Goal: Obtain resource: Download file/media

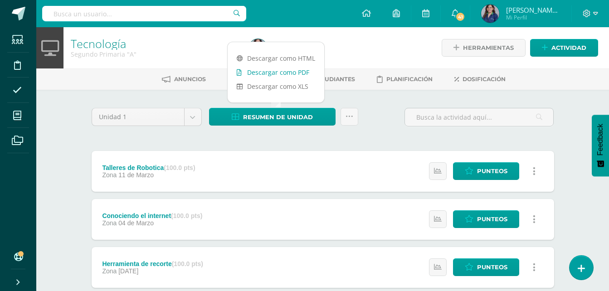
click at [305, 68] on link "Descargar como PDF" at bounding box center [276, 72] width 97 height 14
click at [196, 110] on body "Estudiantes Disciplina Asistencia Mis cursos Archivos Soporte Ayuda Reportar un…" at bounding box center [304, 222] width 609 height 444
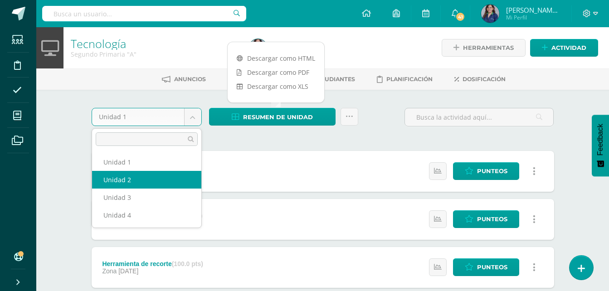
select select "Unidad 2"
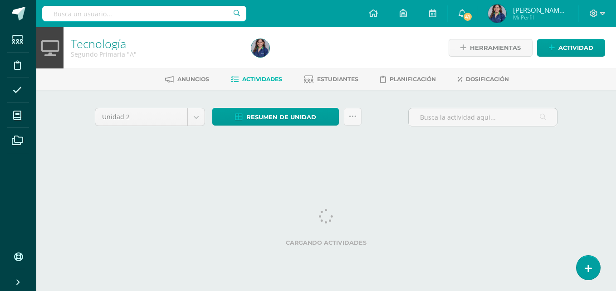
click at [260, 121] on span "Resumen de unidad" at bounding box center [281, 117] width 70 height 17
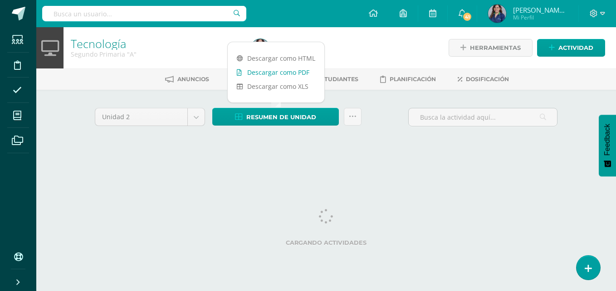
click at [284, 76] on link "Descargar como PDF" at bounding box center [276, 72] width 97 height 14
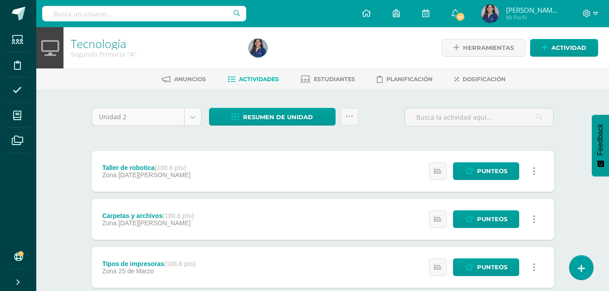
drag, startPoint x: 197, startPoint y: 106, endPoint x: 196, endPoint y: 121, distance: 15.0
click at [196, 121] on div "Unidad 2 Unidad 1 Unidad 2 Unidad 3 Unidad 4 Resumen de unidad Enviar punteos a…" at bounding box center [322, 243] width 499 height 307
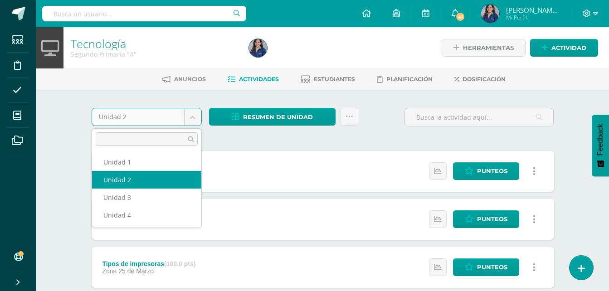
click at [196, 121] on body "Estudiantes Disciplina Asistencia Mis cursos Archivos Soporte Ayuda Reportar un…" at bounding box center [304, 198] width 609 height 396
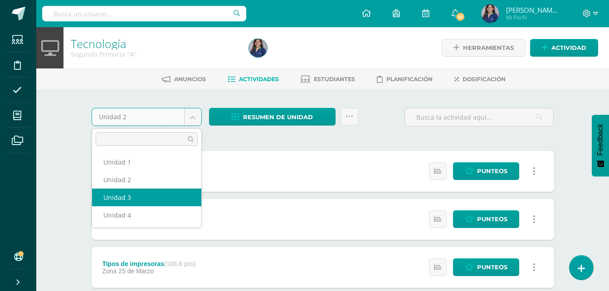
select select "Unidad 3"
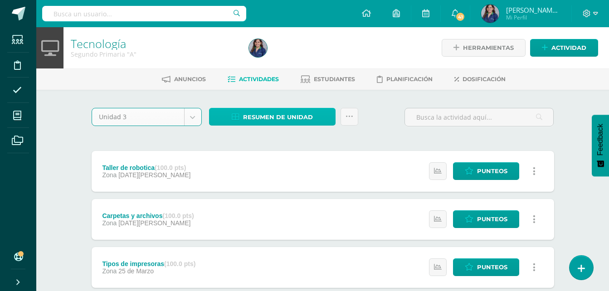
click at [261, 118] on span "Resumen de unidad" at bounding box center [278, 117] width 70 height 17
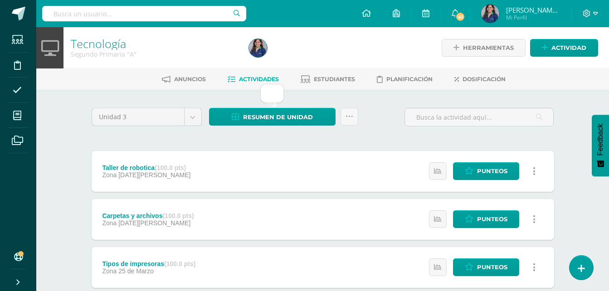
click at [185, 142] on div "Unidad 3 Unidad 1 Unidad 2 Unidad 3 Unidad 4 Resumen de unidad Enviar punteos a…" at bounding box center [323, 243] width 470 height 270
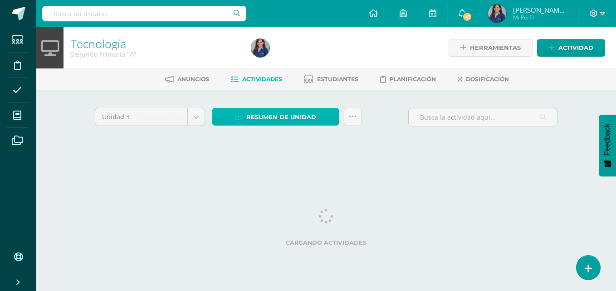
click at [258, 116] on span "Resumen de unidad" at bounding box center [281, 117] width 70 height 17
click at [296, 71] on div "Anuncios Actividades Estudiantes Planificación Dosificación" at bounding box center [336, 78] width 601 height 21
click at [277, 123] on span "Resumen de unidad" at bounding box center [281, 117] width 70 height 17
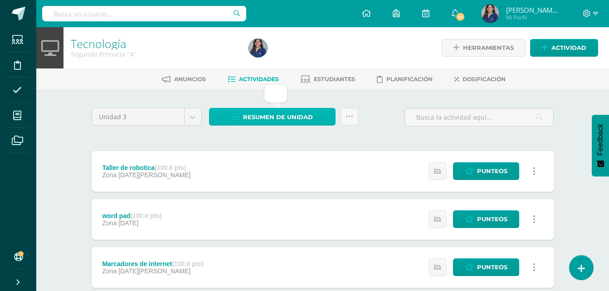
click at [275, 114] on span "Resumen de unidad" at bounding box center [278, 117] width 70 height 17
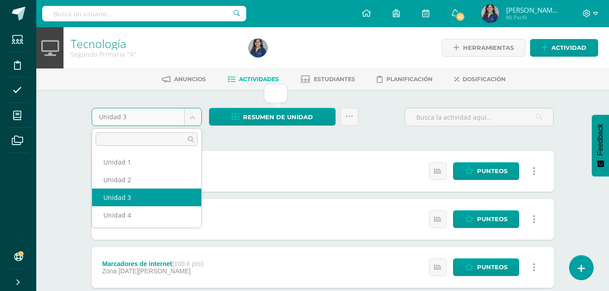
click at [195, 118] on body "Estudiantes Disciplina Asistencia Mis cursos Archivos Soporte Ayuda Reportar un…" at bounding box center [304, 222] width 609 height 444
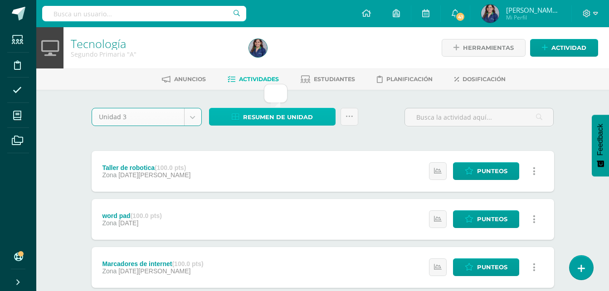
click at [262, 118] on span "Resumen de unidad" at bounding box center [278, 117] width 70 height 17
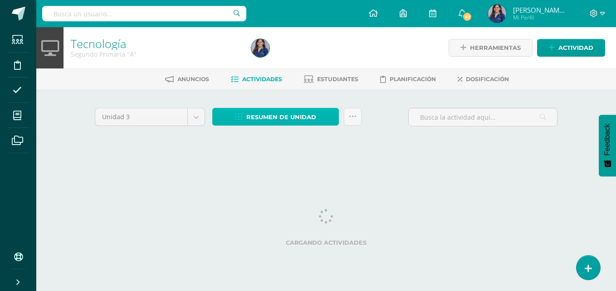
click at [244, 120] on link "Resumen de unidad" at bounding box center [275, 117] width 127 height 18
click at [260, 122] on span "Resumen de unidad" at bounding box center [281, 117] width 70 height 17
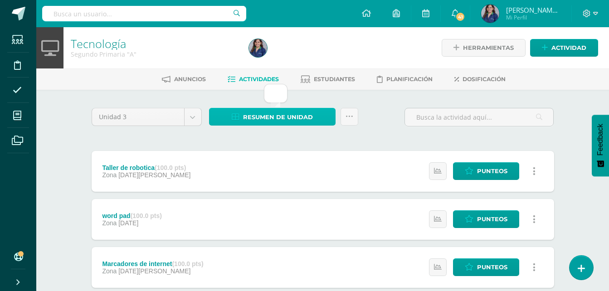
click at [260, 122] on span "Resumen de unidad" at bounding box center [278, 117] width 70 height 17
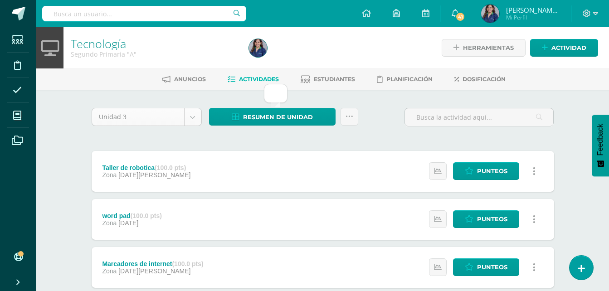
click at [183, 115] on body "Estudiantes Disciplina Asistencia Mis cursos Archivos Soporte Ayuda Reportar un…" at bounding box center [304, 222] width 609 height 444
click at [317, 122] on link "Resumen de unidad" at bounding box center [272, 117] width 127 height 18
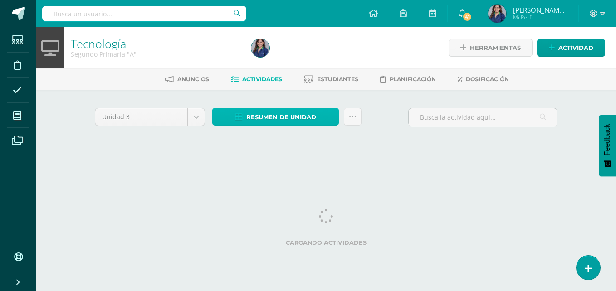
click at [264, 112] on span "Resumen de unidad" at bounding box center [281, 117] width 70 height 17
click at [265, 112] on span "Resumen de unidad" at bounding box center [281, 117] width 70 height 17
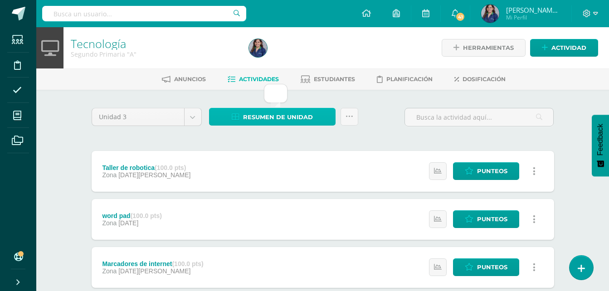
click at [265, 112] on span "Resumen de unidad" at bounding box center [278, 117] width 70 height 17
click at [255, 100] on div "Unidad 3 Unidad 1 Unidad 2 Unidad 3 Unidad 4 Resumen de unidad Enviar punteos a…" at bounding box center [322, 267] width 499 height 355
click at [257, 112] on span "Resumen de unidad" at bounding box center [278, 117] width 70 height 17
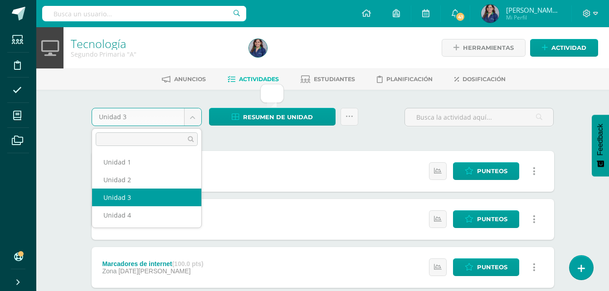
click at [191, 117] on body "Estudiantes Disciplina Asistencia Mis cursos Archivos Soporte Ayuda Reportar un…" at bounding box center [304, 222] width 609 height 444
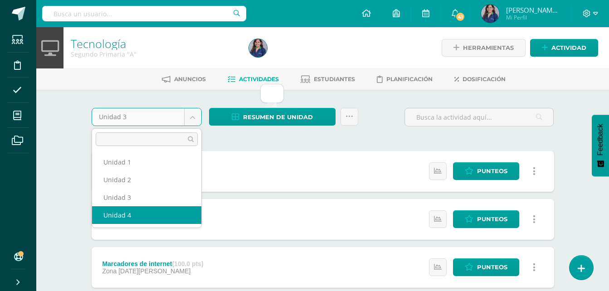
select select "Unidad 4"
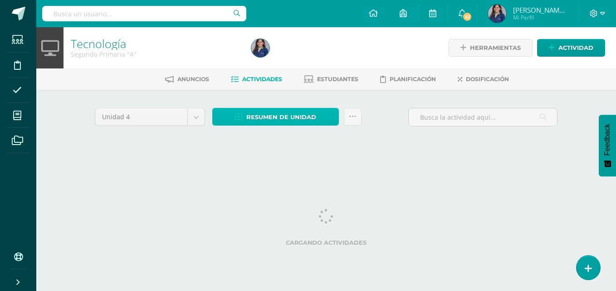
click at [254, 122] on span "Resumen de unidad" at bounding box center [281, 117] width 70 height 17
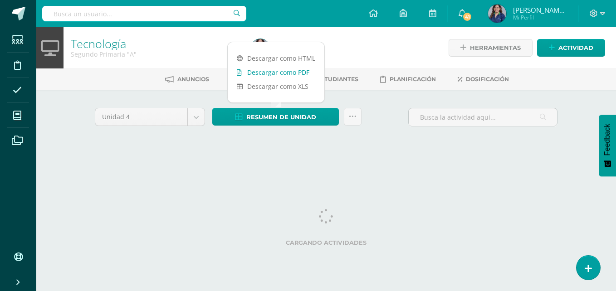
click at [279, 75] on link "Descargar como PDF" at bounding box center [276, 72] width 97 height 14
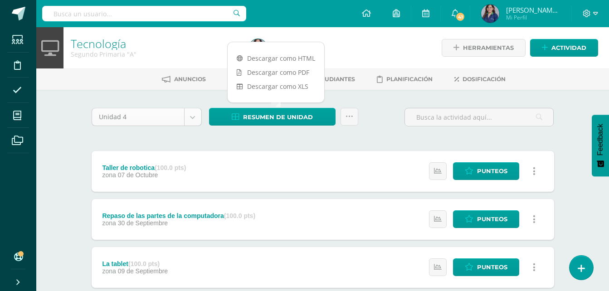
click at [195, 120] on body "Estudiantes Disciplina Asistencia Mis cursos Archivos Soporte Ayuda Reportar un…" at bounding box center [304, 198] width 609 height 396
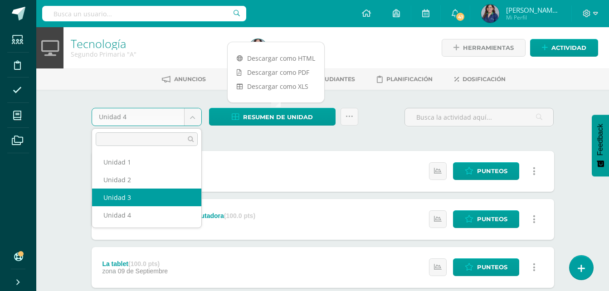
select select "Unidad 3"
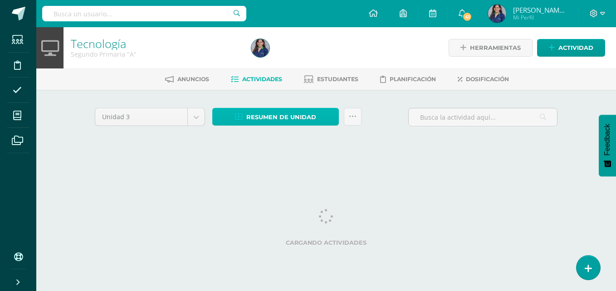
click at [272, 123] on span "Resumen de unidad" at bounding box center [281, 117] width 70 height 17
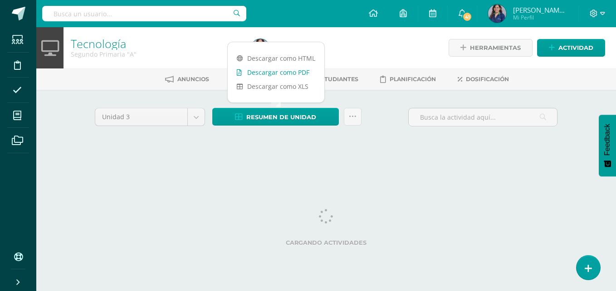
click at [296, 74] on link "Descargar como PDF" at bounding box center [276, 72] width 97 height 14
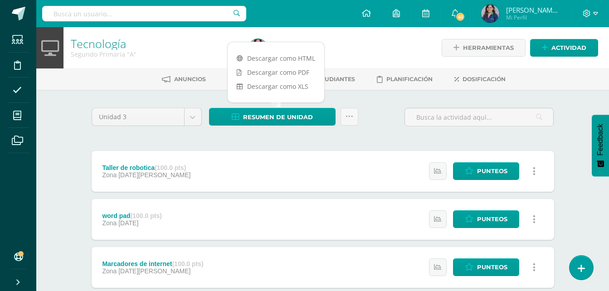
click at [542, 14] on span "[PERSON_NAME][MEDICAL_DATA]" at bounding box center [533, 9] width 54 height 9
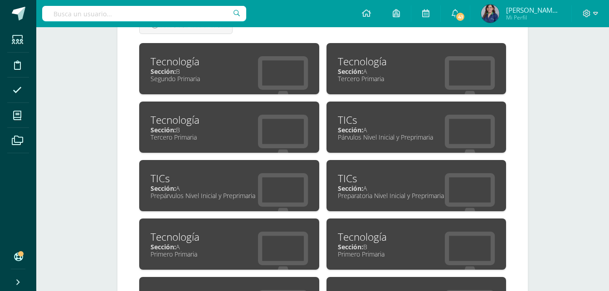
scroll to position [410, 0]
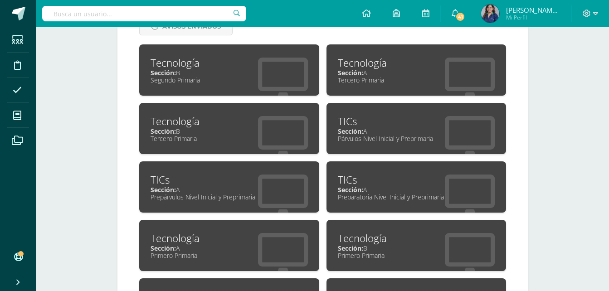
click at [253, 72] on div "Sección: B" at bounding box center [229, 72] width 157 height 9
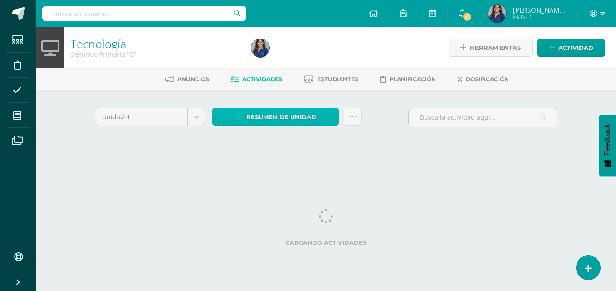
click at [228, 114] on link "Resumen de unidad" at bounding box center [275, 117] width 127 height 18
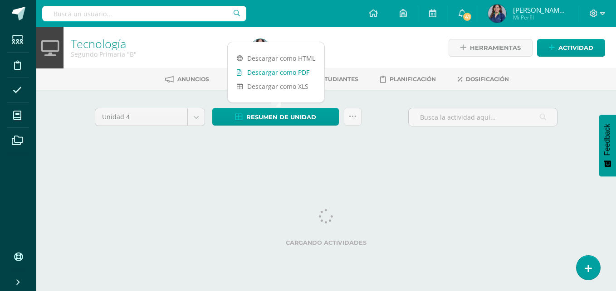
click at [265, 68] on div at bounding box center [260, 47] width 25 height 41
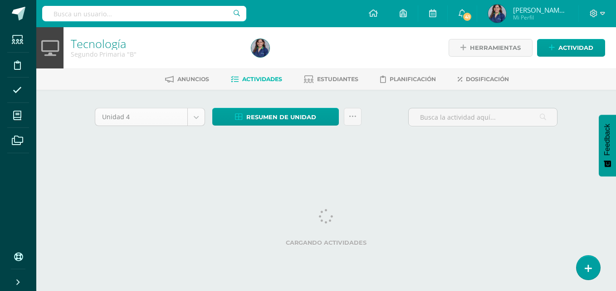
click at [197, 120] on body "Estudiantes Disciplina Asistencia Mis cursos Archivos Soporte Ayuda Reportar un…" at bounding box center [308, 84] width 616 height 169
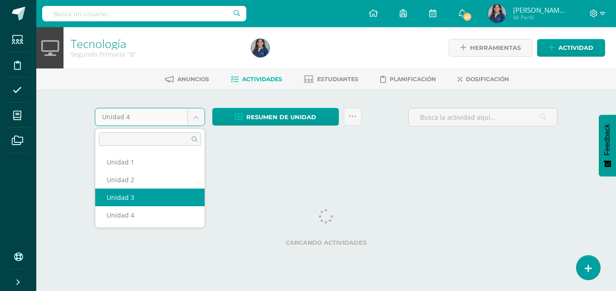
select select "Unidad 3"
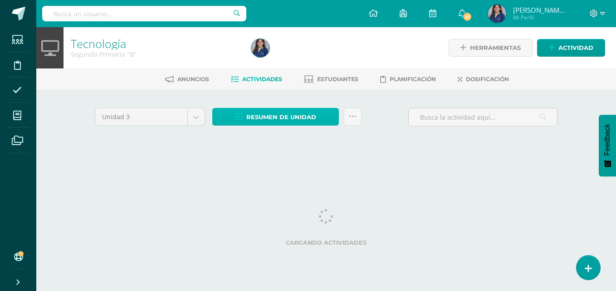
click at [273, 113] on span "Resumen de unidad" at bounding box center [281, 117] width 70 height 17
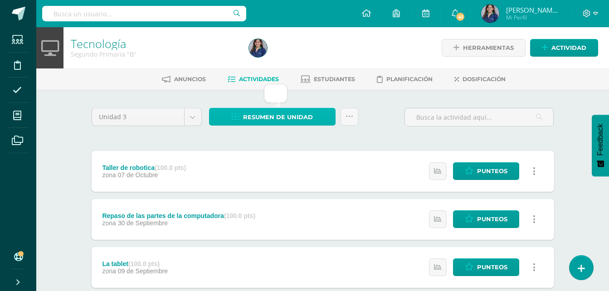
click at [217, 113] on link "Resumen de unidad" at bounding box center [272, 117] width 127 height 18
click at [207, 97] on div "Unidad 3 Unidad 1 Unidad 2 Unidad 3 Unidad 4 Resumen de unidad Enviar punteos a…" at bounding box center [322, 243] width 499 height 307
click at [226, 113] on link "Resumen de unidad" at bounding box center [272, 117] width 127 height 18
click at [193, 112] on body "Estudiantes Disciplina Asistencia Mis cursos Archivos Soporte Ayuda Reportar un…" at bounding box center [304, 198] width 609 height 396
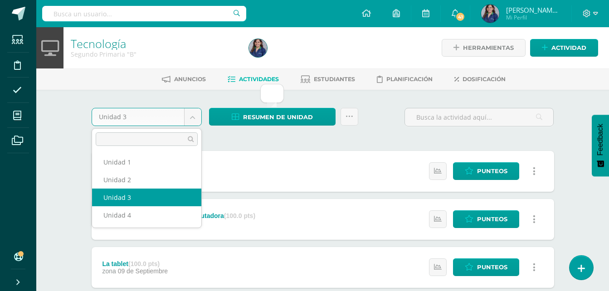
click at [227, 106] on body "Estudiantes Disciplina Asistencia Mis cursos Archivos Soporte Ayuda Reportar un…" at bounding box center [304, 198] width 609 height 396
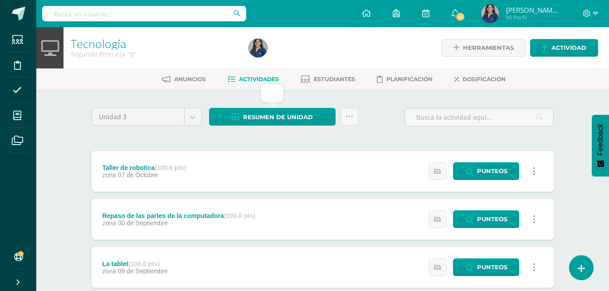
click at [188, 110] on body "Estudiantes Disciplina Asistencia Mis cursos Archivos Soporte Ayuda Reportar un…" at bounding box center [304, 198] width 609 height 396
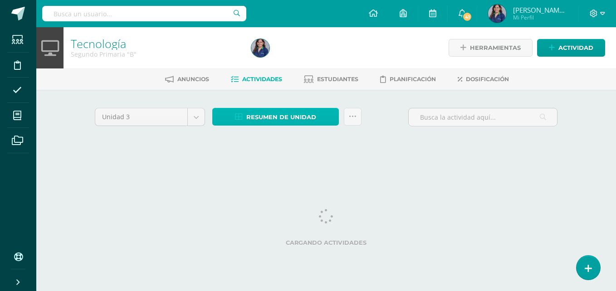
click at [284, 121] on span "Resumen de unidad" at bounding box center [281, 117] width 70 height 17
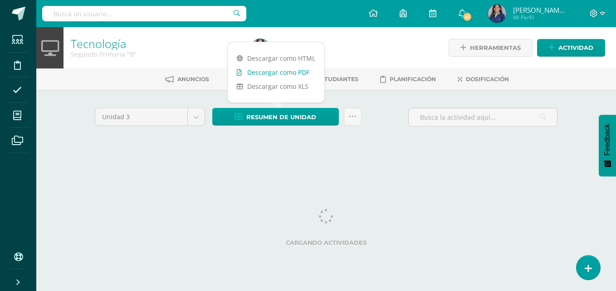
click at [307, 72] on link "Descargar como PDF" at bounding box center [276, 72] width 97 height 14
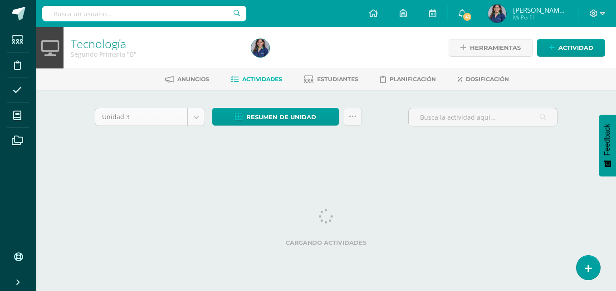
click at [193, 118] on body "Estudiantes Disciplina Asistencia Mis cursos Archivos Soporte Ayuda Reportar un…" at bounding box center [308, 84] width 616 height 169
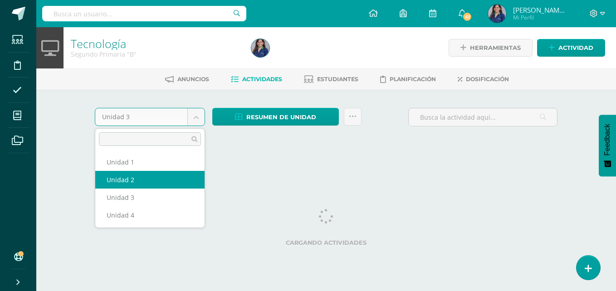
select select "Unidad 2"
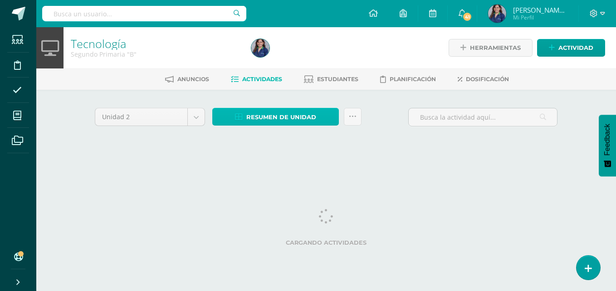
click at [263, 117] on span "Resumen de unidad" at bounding box center [281, 117] width 70 height 17
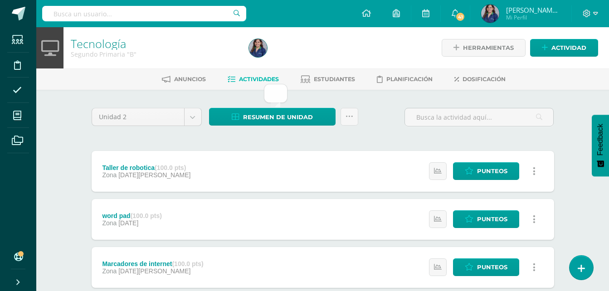
click at [247, 137] on div "Unidad 2 Unidad 1 Unidad 2 Unidad 3 Unidad 4 Resumen de unidad Enviar punteos a…" at bounding box center [323, 267] width 470 height 318
click at [256, 121] on span "Resumen de unidad" at bounding box center [278, 117] width 70 height 17
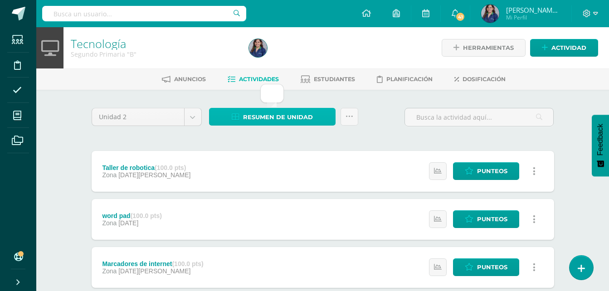
drag, startPoint x: 256, startPoint y: 121, endPoint x: 165, endPoint y: 45, distance: 118.8
click at [247, 113] on span "Resumen de unidad" at bounding box center [278, 117] width 70 height 17
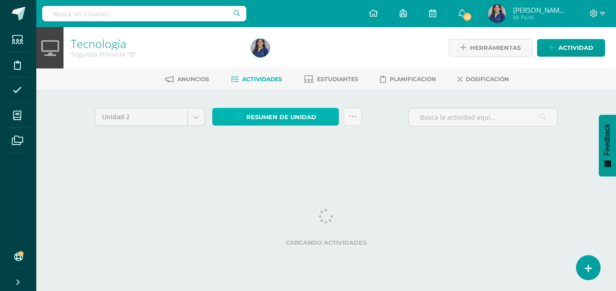
click at [241, 112] on link "Resumen de unidad" at bounding box center [275, 117] width 127 height 18
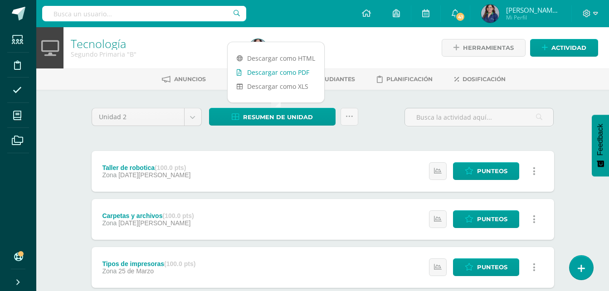
click at [284, 67] on link "Descargar como PDF" at bounding box center [276, 72] width 97 height 14
click at [186, 113] on body "Estudiantes Disciplina Asistencia Mis cursos Archivos Soporte Ayuda Reportar un…" at bounding box center [304, 198] width 609 height 396
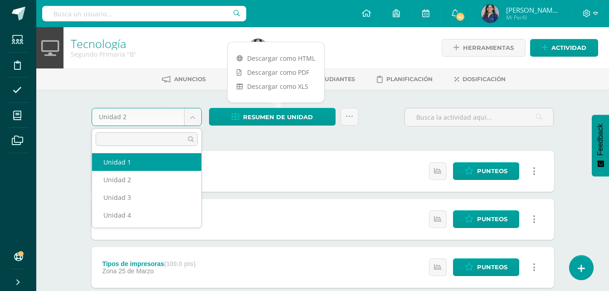
select select "Unidad 1"
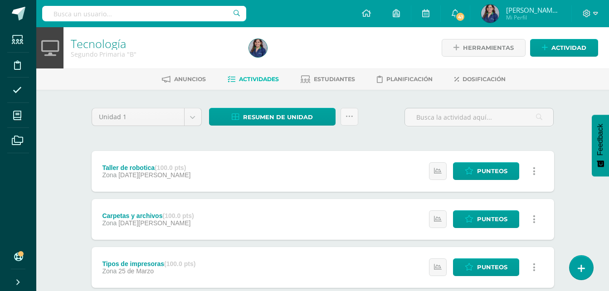
click at [192, 144] on div "Unidad 1 Unidad 1 Unidad 2 Unidad 3 Unidad 4 Resumen de unidad Enviar punteos a…" at bounding box center [323, 243] width 470 height 270
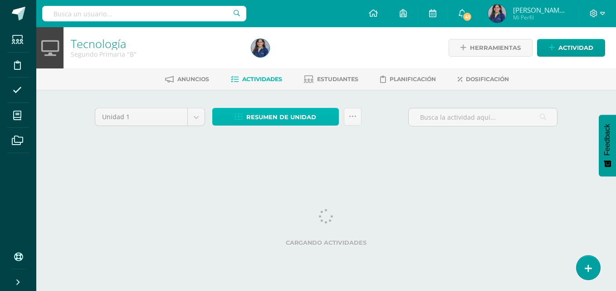
click at [249, 119] on span "Resumen de unidad" at bounding box center [281, 117] width 70 height 17
click at [278, 67] on div at bounding box center [340, 47] width 184 height 41
click at [270, 122] on span "Resumen de unidad" at bounding box center [281, 117] width 70 height 17
click at [205, 141] on div "Unidad 1 Unidad 1 Unidad 2 Unidad 3 Unidad 4 Resumen de unidad Enviar punteos a…" at bounding box center [326, 129] width 470 height 43
click at [195, 117] on body "Estudiantes Disciplina Asistencia Mis cursos Archivos Soporte Ayuda Reportar un…" at bounding box center [308, 84] width 616 height 169
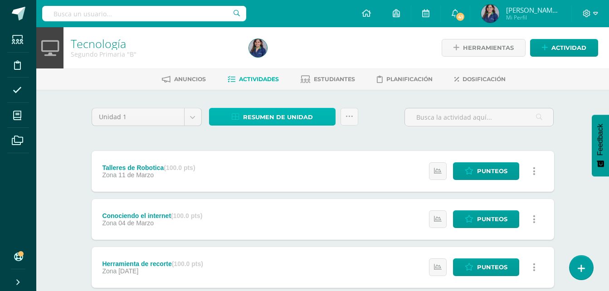
click at [269, 108] on link "Resumen de unidad" at bounding box center [272, 117] width 127 height 18
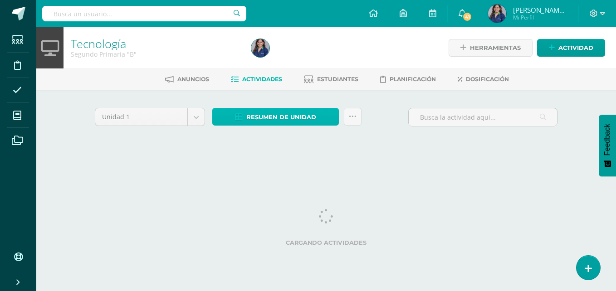
click at [278, 124] on span "Resumen de unidad" at bounding box center [281, 117] width 70 height 17
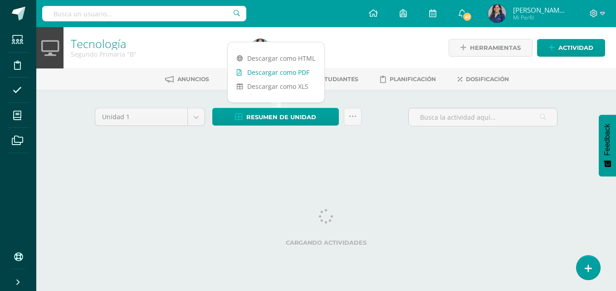
click at [302, 74] on ul "Anuncios Actividades Estudiantes Planificación Dosificación" at bounding box center [337, 79] width 580 height 15
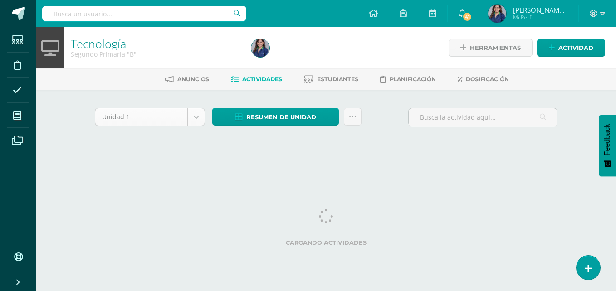
click at [192, 114] on body "Estudiantes Disciplina Asistencia Mis cursos Archivos Soporte Ayuda Reportar un…" at bounding box center [308, 84] width 616 height 169
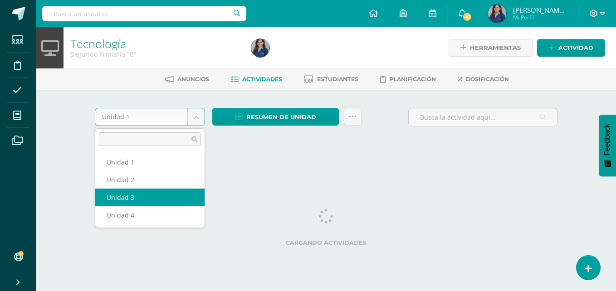
select select "Unidad 3"
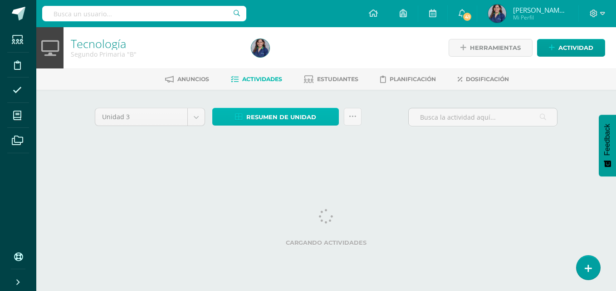
click at [243, 122] on link "Resumen de unidad" at bounding box center [275, 117] width 127 height 18
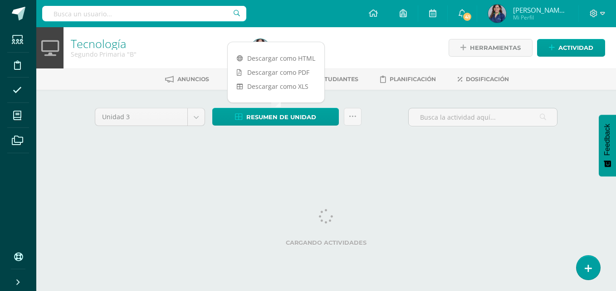
click at [276, 69] on div "Anuncios Actividades Estudiantes Planificación Dosificación" at bounding box center [336, 78] width 601 height 21
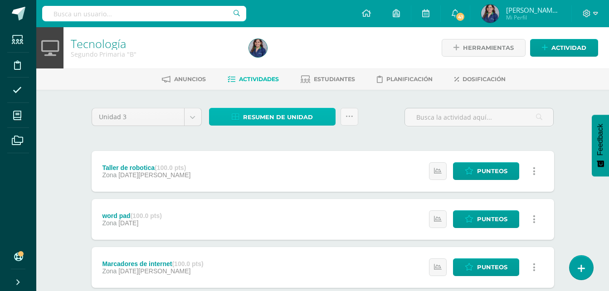
click at [235, 117] on icon at bounding box center [236, 117] width 8 height 8
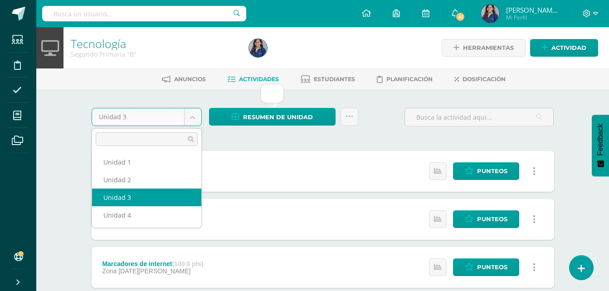
click at [190, 114] on body "Estudiantes Disciplina Asistencia Mis cursos Archivos Soporte Ayuda Reportar un…" at bounding box center [304, 222] width 609 height 444
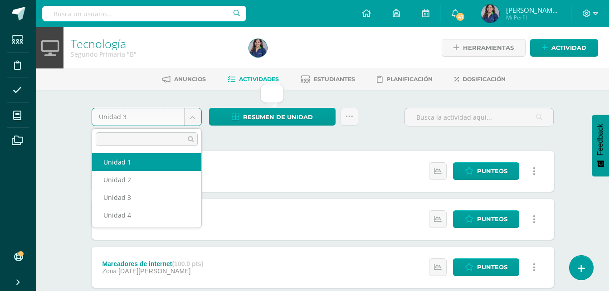
select select "Unidad 1"
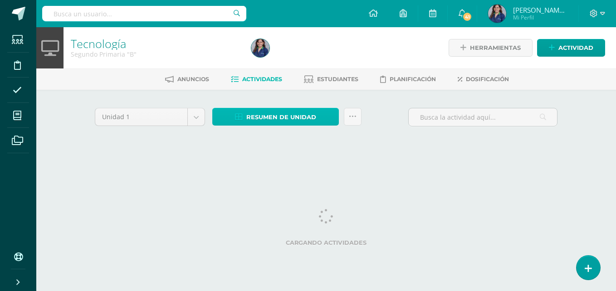
click at [265, 115] on span "Resumen de unidad" at bounding box center [281, 117] width 70 height 17
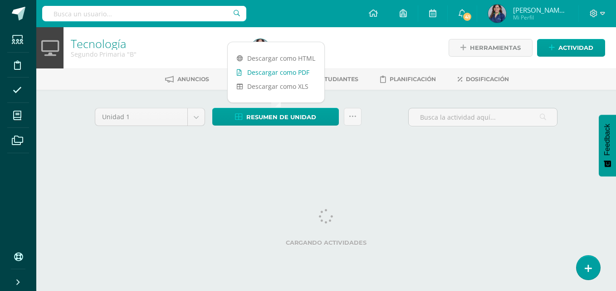
click at [283, 68] on link "Descargar como PDF" at bounding box center [276, 72] width 97 height 14
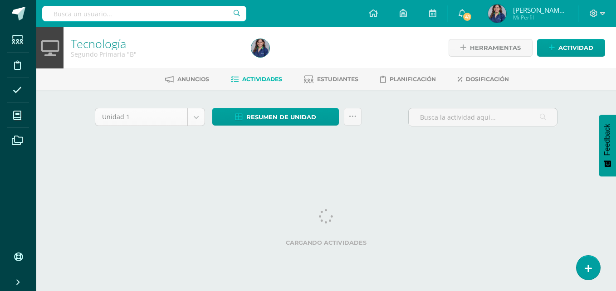
click at [191, 117] on body "Estudiantes Disciplina Asistencia Mis cursos Archivos Soporte Ayuda Reportar un…" at bounding box center [308, 84] width 616 height 169
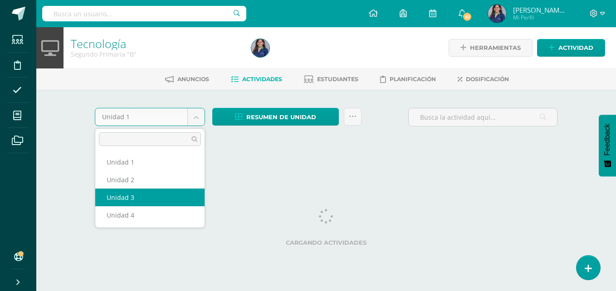
select select "Unidad 3"
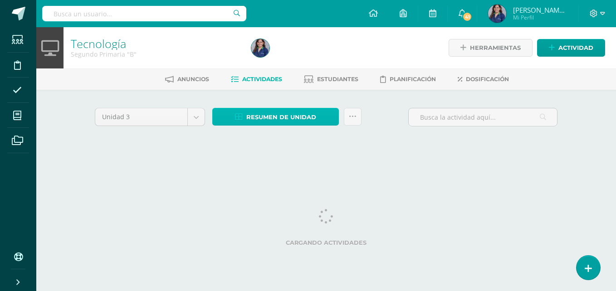
click at [264, 119] on span "Resumen de unidad" at bounding box center [281, 117] width 70 height 17
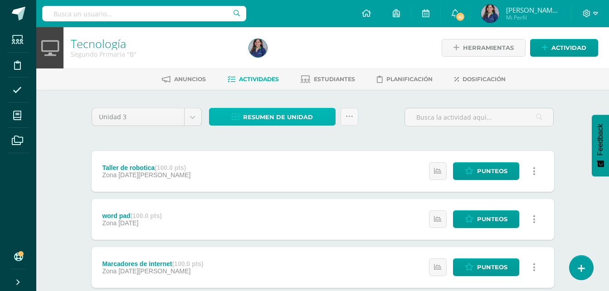
click at [293, 112] on span "Resumen de unidad" at bounding box center [278, 117] width 70 height 17
click at [268, 124] on span "Resumen de unidad" at bounding box center [278, 117] width 70 height 17
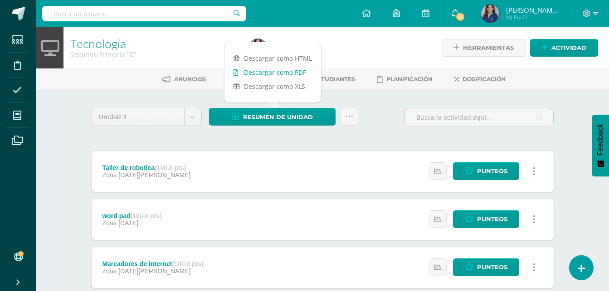
click at [288, 74] on link "Descargar como PDF" at bounding box center [273, 72] width 97 height 14
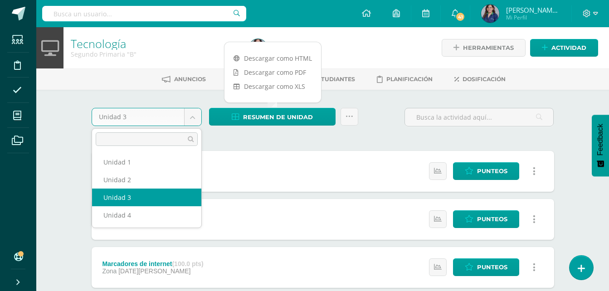
click at [196, 118] on body "Estudiantes Disciplina Asistencia Mis cursos Archivos Soporte Ayuda Reportar un…" at bounding box center [304, 222] width 609 height 444
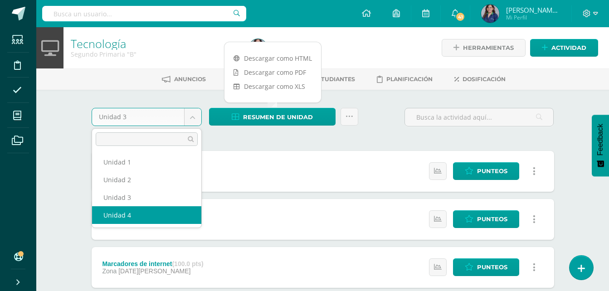
select select "Unidad 4"
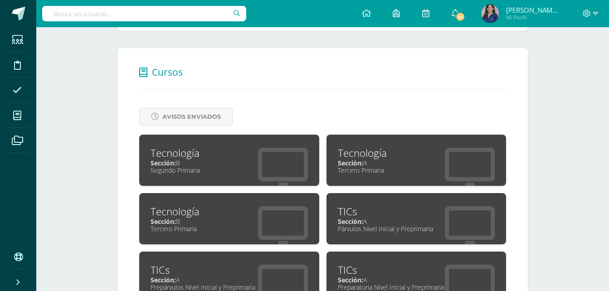
scroll to position [419, 0]
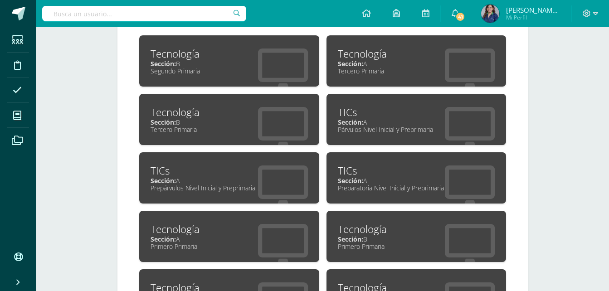
click at [436, 61] on div "Sección: A" at bounding box center [416, 63] width 157 height 9
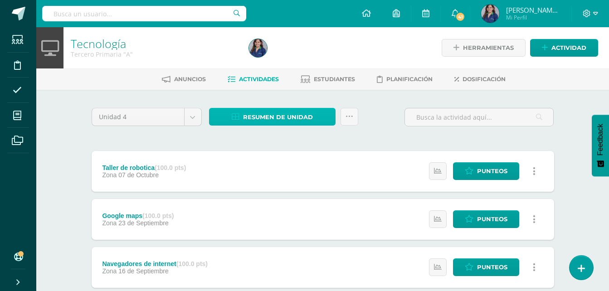
click at [312, 120] on link "Resumen de unidad" at bounding box center [272, 117] width 127 height 18
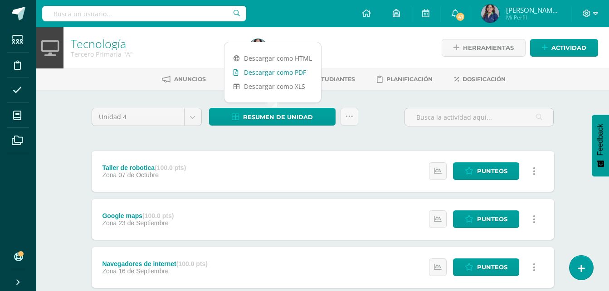
click at [299, 73] on link "Descargar como PDF" at bounding box center [273, 72] width 97 height 14
click at [188, 114] on body "Estudiantes Disciplina Asistencia Mis cursos Archivos Soporte Ayuda Reportar un…" at bounding box center [304, 222] width 609 height 444
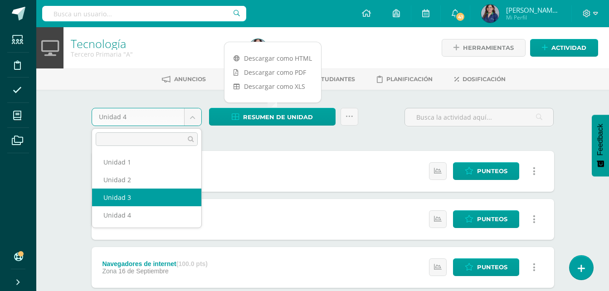
select select "Unidad 3"
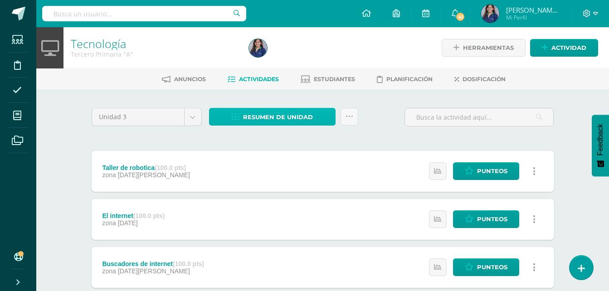
click at [326, 110] on link "Resumen de unidad" at bounding box center [272, 117] width 127 height 18
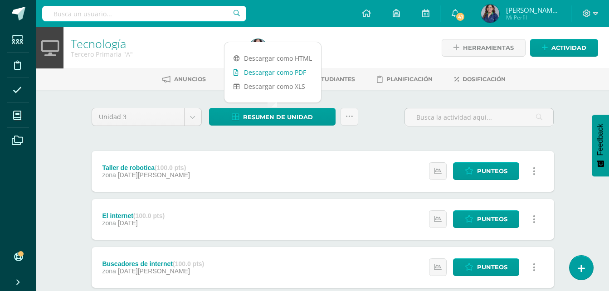
click at [305, 76] on link "Descargar como PDF" at bounding box center [273, 72] width 97 height 14
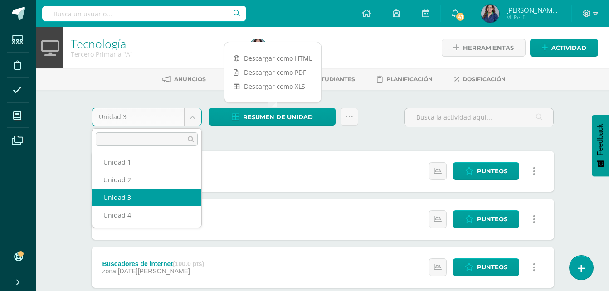
click at [197, 116] on body "Estudiantes Disciplina Asistencia Mis cursos Archivos Soporte Ayuda Reportar un…" at bounding box center [304, 222] width 609 height 444
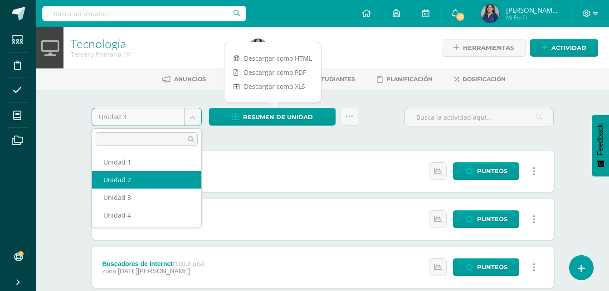
select select "Unidad 2"
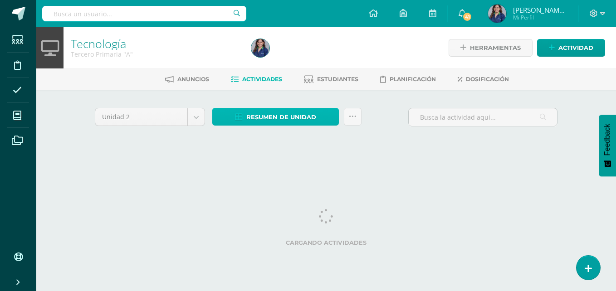
click at [259, 121] on span "Resumen de unidad" at bounding box center [281, 117] width 70 height 17
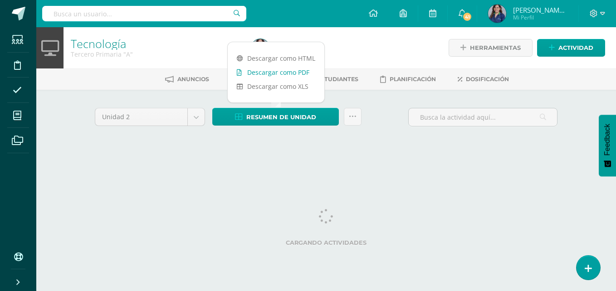
click at [299, 68] on link "Descargar como PDF" at bounding box center [276, 72] width 97 height 14
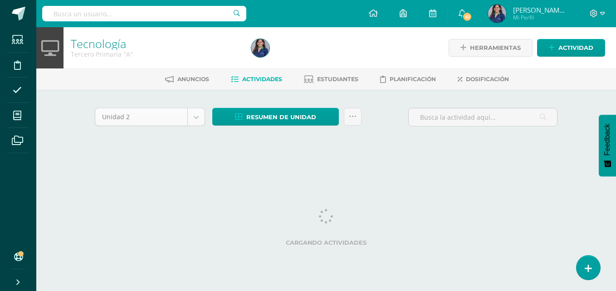
click at [202, 112] on body "Estudiantes Disciplina Asistencia Mis cursos Archivos Soporte Ayuda Reportar un…" at bounding box center [308, 84] width 616 height 169
select select "Unidad 1"
click at [262, 111] on span "Resumen de unidad" at bounding box center [281, 117] width 70 height 17
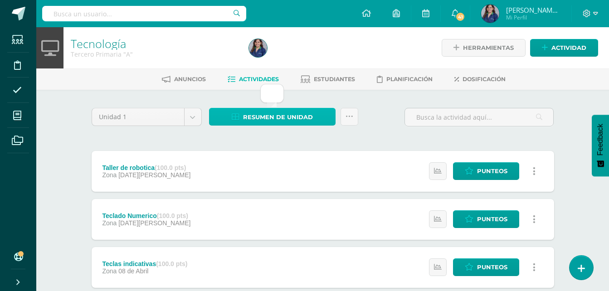
click at [270, 112] on span "Resumen de unidad" at bounding box center [278, 117] width 70 height 17
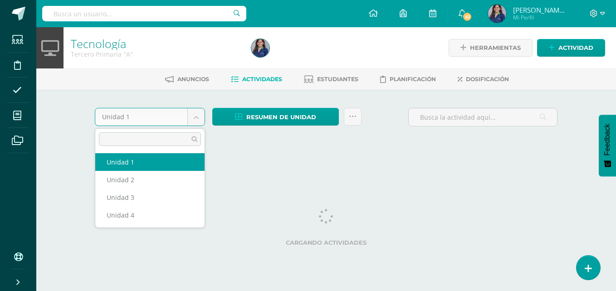
click at [199, 121] on body "Estudiantes Disciplina Asistencia Mis cursos Archivos Soporte Ayuda Reportar un…" at bounding box center [308, 84] width 616 height 169
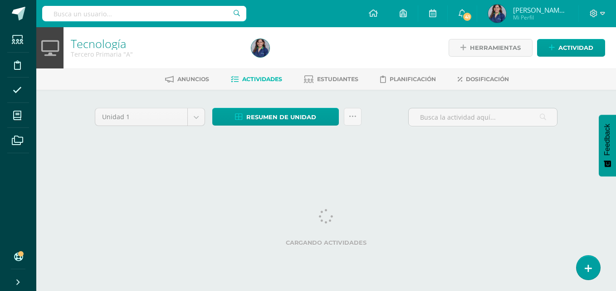
click at [276, 100] on body "Estudiantes Disciplina Asistencia Mis cursos Archivos Soporte Ayuda Reportar un…" at bounding box center [308, 84] width 616 height 169
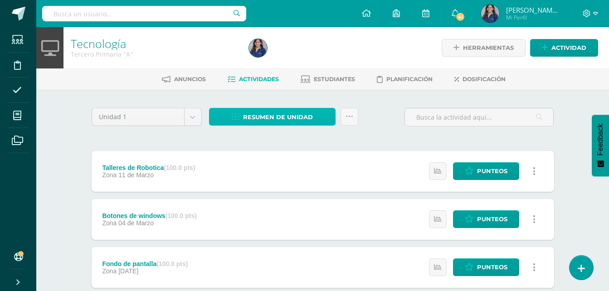
click at [278, 110] on span "Resumen de unidad" at bounding box center [278, 117] width 70 height 17
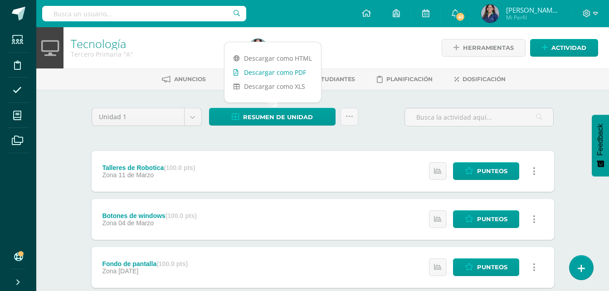
click at [288, 67] on link "Descargar como PDF" at bounding box center [273, 72] width 97 height 14
click at [536, 7] on span "[PERSON_NAME][MEDICAL_DATA]" at bounding box center [533, 9] width 54 height 9
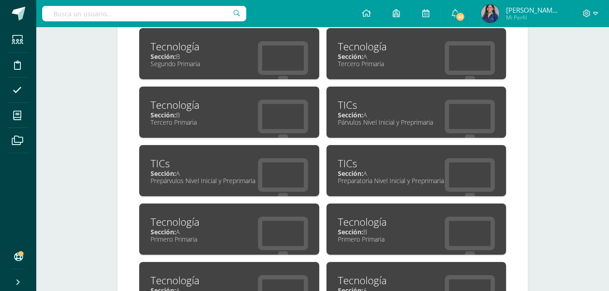
scroll to position [432, 0]
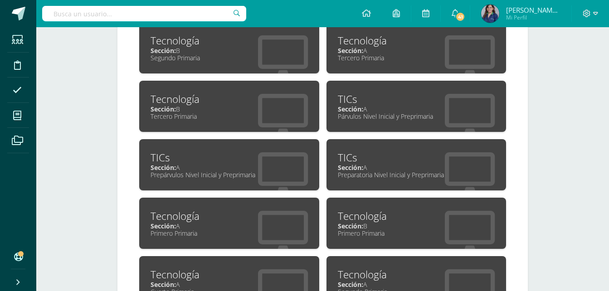
click at [274, 203] on div at bounding box center [283, 227] width 73 height 61
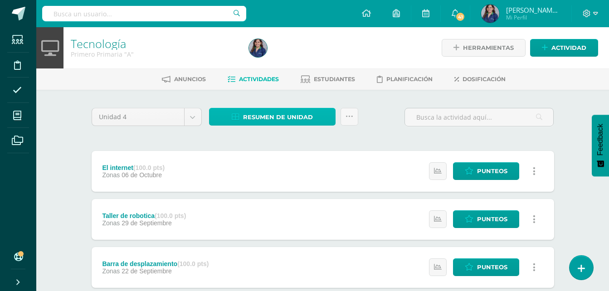
click at [263, 124] on span "Resumen de unidad" at bounding box center [278, 117] width 70 height 17
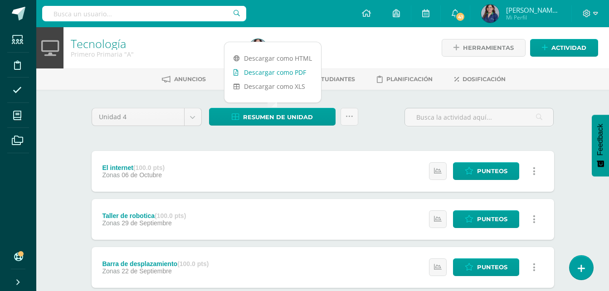
click at [277, 68] on link "Descargar como PDF" at bounding box center [273, 72] width 97 height 14
click at [195, 117] on body "Estudiantes Disciplina Asistencia Mis cursos Archivos Soporte Ayuda Reportar un…" at bounding box center [304, 198] width 609 height 396
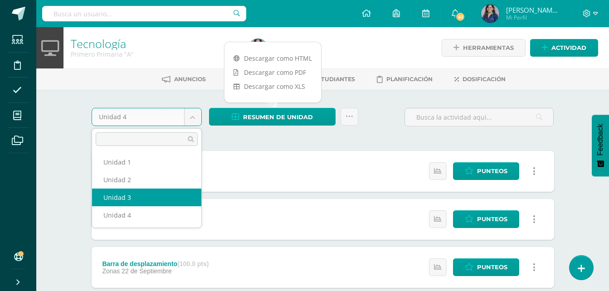
select select "Unidad 3"
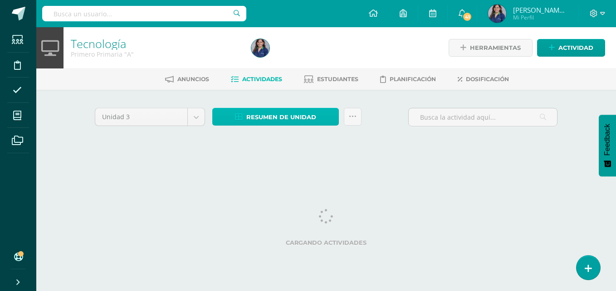
click at [231, 111] on link "Resumen de unidad" at bounding box center [275, 117] width 127 height 18
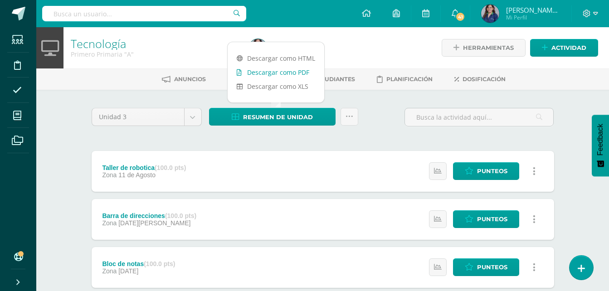
click at [254, 74] on link "Descargar como PDF" at bounding box center [276, 72] width 97 height 14
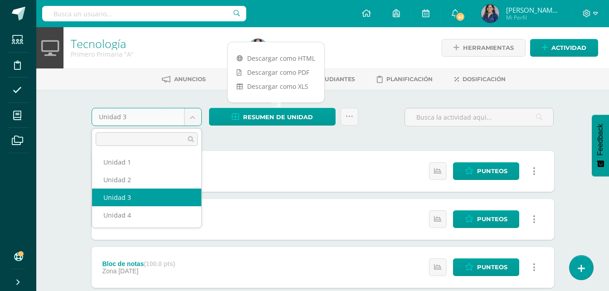
click at [188, 117] on body "Estudiantes Disciplina Asistencia Mis cursos Archivos Soporte Ayuda Reportar un…" at bounding box center [304, 246] width 609 height 493
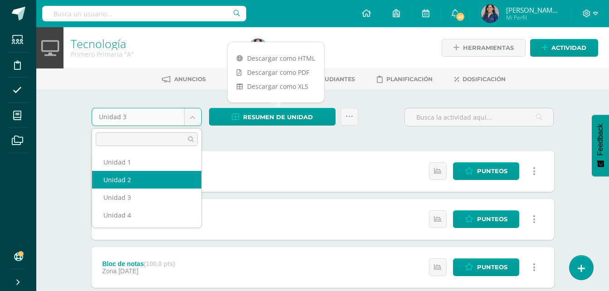
select select "Unidad 2"
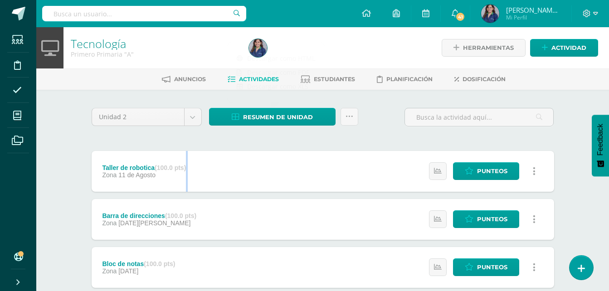
click at [167, 184] on div "Taller de robotica (100.0 pts) Zona 11 de Agosto" at bounding box center [145, 171] width 106 height 41
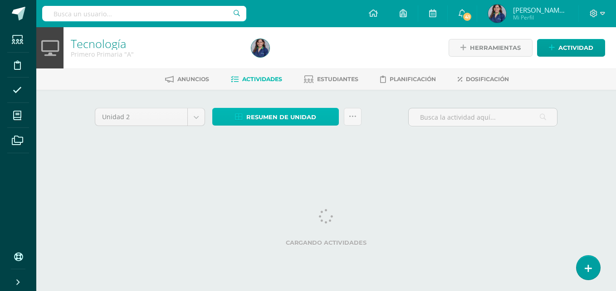
click at [238, 119] on icon at bounding box center [239, 117] width 8 height 8
click at [276, 112] on span "Resumen de unidad" at bounding box center [281, 117] width 70 height 17
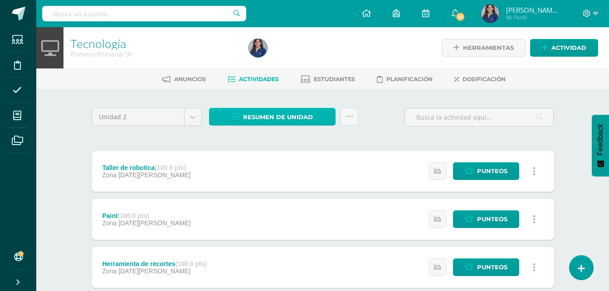
click at [312, 116] on link "Resumen de unidad" at bounding box center [272, 117] width 127 height 18
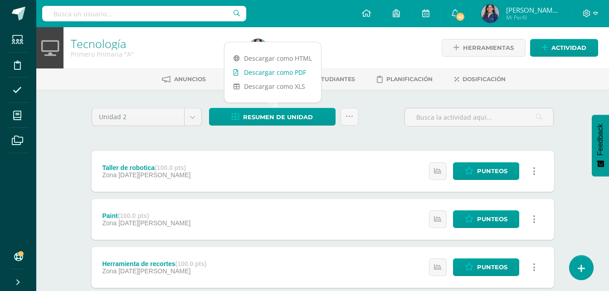
click at [292, 77] on link "Descargar como PDF" at bounding box center [273, 72] width 97 height 14
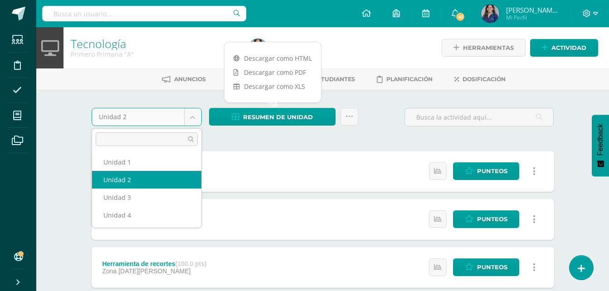
click at [197, 118] on body "Estudiantes Disciplina Asistencia Mis cursos Archivos Soporte Ayuda Reportar un…" at bounding box center [304, 222] width 609 height 444
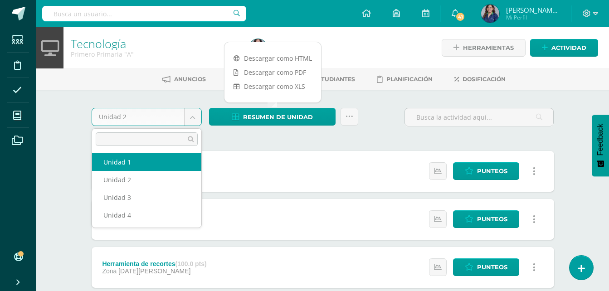
select select "Unidad 1"
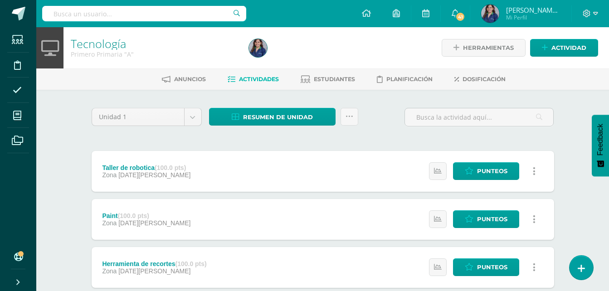
click at [156, 146] on div "Unidad 1 Unidad 1 Unidad 2 Unidad 3 Unidad 4 Resumen de unidad Enviar punteos a…" at bounding box center [323, 267] width 470 height 318
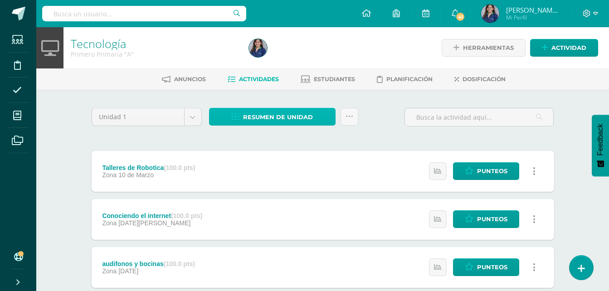
click at [264, 109] on span "Resumen de unidad" at bounding box center [278, 117] width 70 height 17
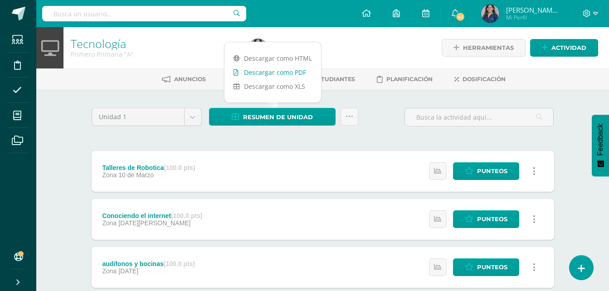
click at [276, 67] on link "Descargar como PDF" at bounding box center [273, 72] width 97 height 14
click at [537, 15] on span "[PERSON_NAME][MEDICAL_DATA]" at bounding box center [533, 9] width 54 height 9
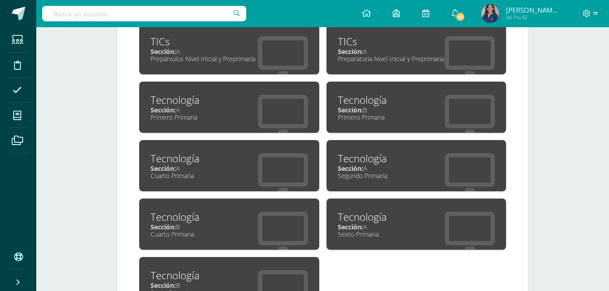
scroll to position [549, 0]
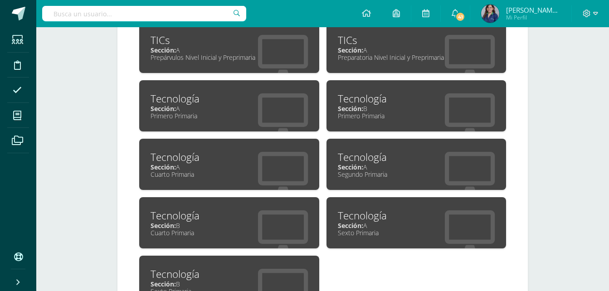
click at [425, 117] on div "Primero Primaria" at bounding box center [416, 116] width 157 height 9
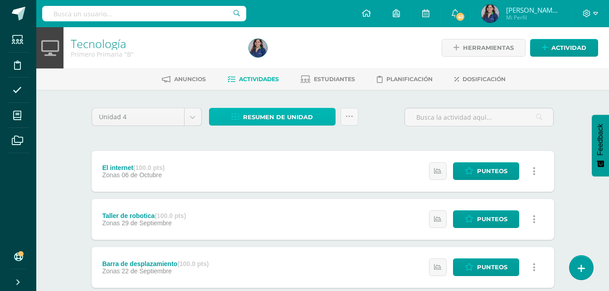
click at [316, 121] on link "Resumen de unidad" at bounding box center [272, 117] width 127 height 18
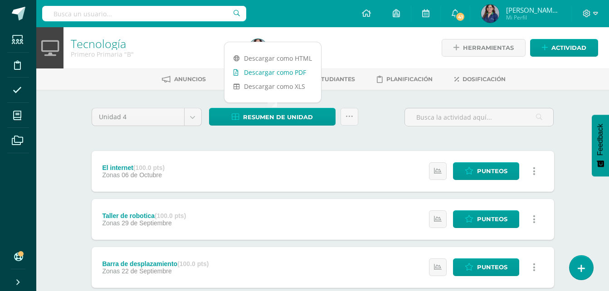
click at [303, 75] on link "Descargar como PDF" at bounding box center [273, 72] width 97 height 14
click at [190, 125] on body "Estudiantes Disciplina Asistencia Mis cursos Archivos Soporte Ayuda Reportar un…" at bounding box center [304, 198] width 609 height 396
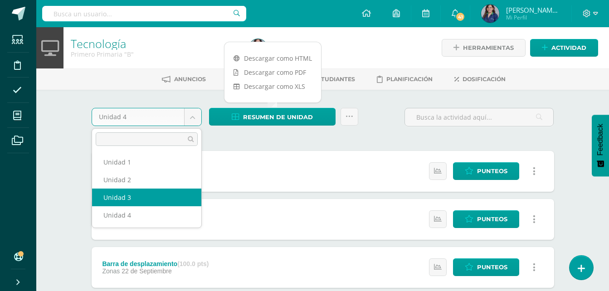
select select "Unidad 3"
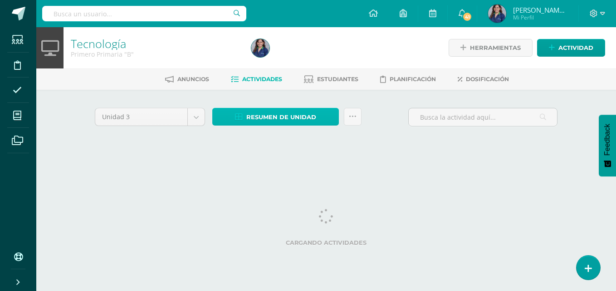
click at [242, 112] on link "Resumen de unidad" at bounding box center [275, 117] width 127 height 18
click at [274, 76] on span "Actividades" at bounding box center [262, 79] width 40 height 7
drag, startPoint x: 254, startPoint y: 103, endPoint x: 253, endPoint y: 112, distance: 9.2
click at [254, 107] on div "Unidad 3 Unidad 1 Unidad 2 Unidad 3 Unidad 4 Resumen de unidad Enviar punteos a…" at bounding box center [326, 129] width 499 height 79
click at [253, 112] on span "Resumen de unidad" at bounding box center [281, 117] width 70 height 17
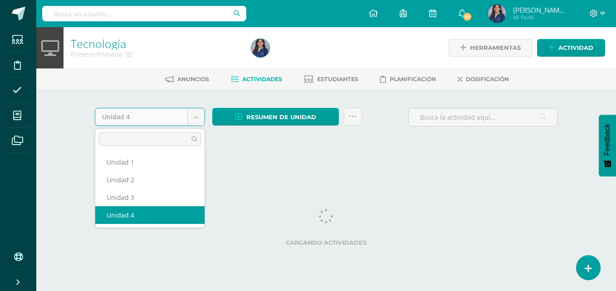
click at [196, 122] on body "Estudiantes Disciplina Asistencia Mis cursos Archivos Soporte Ayuda Reportar un…" at bounding box center [308, 84] width 616 height 169
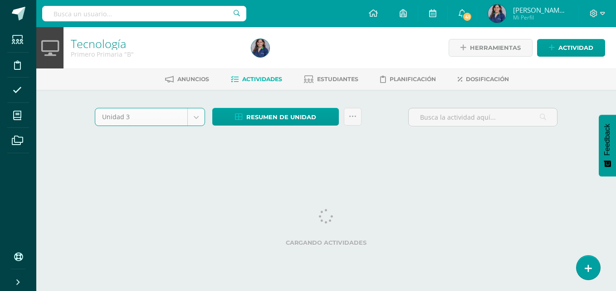
select select "Unidad 3"
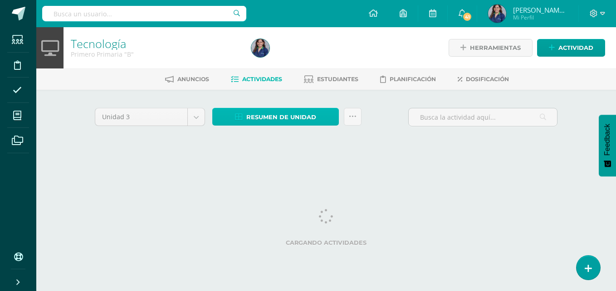
click at [276, 117] on span "Resumen de unidad" at bounding box center [281, 117] width 70 height 17
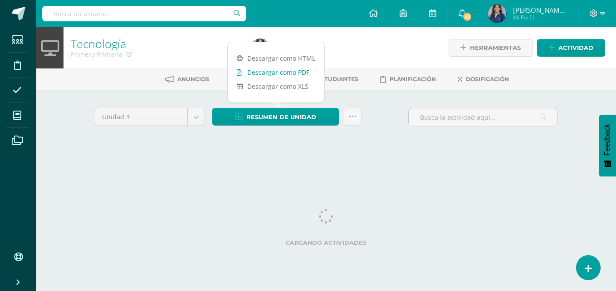
click at [299, 75] on link "Descargar como PDF" at bounding box center [276, 72] width 97 height 14
click at [197, 111] on body "Estudiantes Disciplina Asistencia Mis cursos Archivos Soporte Ayuda Reportar un…" at bounding box center [308, 84] width 616 height 169
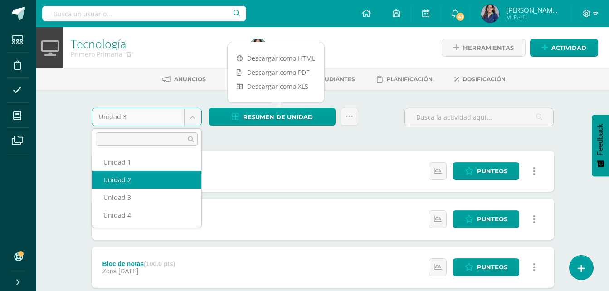
select select "Unidad 2"
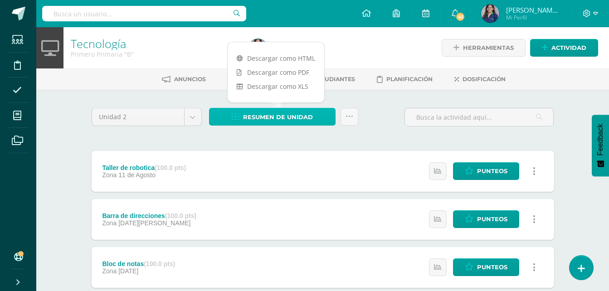
click at [232, 113] on icon at bounding box center [236, 117] width 8 height 8
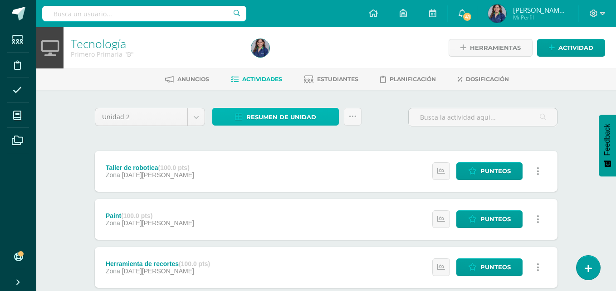
click at [281, 112] on span "Resumen de unidad" at bounding box center [281, 117] width 70 height 17
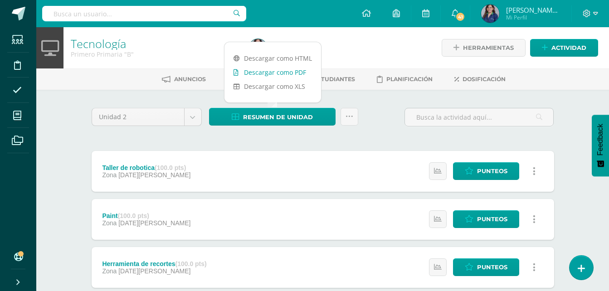
click at [298, 73] on link "Descargar como PDF" at bounding box center [273, 72] width 97 height 14
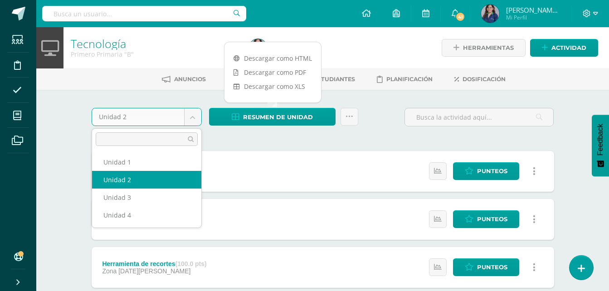
click at [194, 125] on body "Estudiantes Disciplina Asistencia Mis cursos Archivos Soporte Ayuda Reportar un…" at bounding box center [304, 222] width 609 height 444
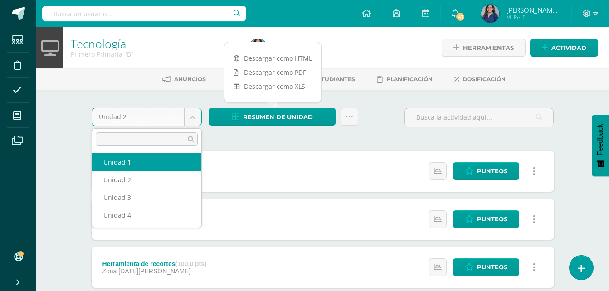
select select "Unidad 1"
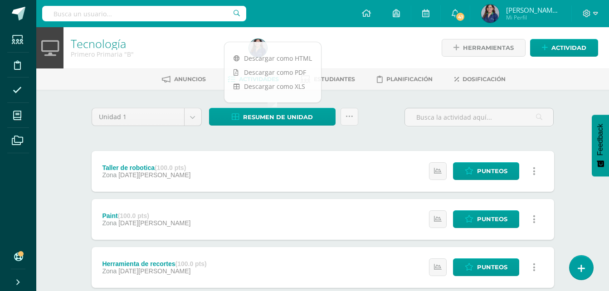
click at [227, 128] on div "Resumen de unidad Enviar punteos a revision Historial de actividad" at bounding box center [283, 121] width 156 height 26
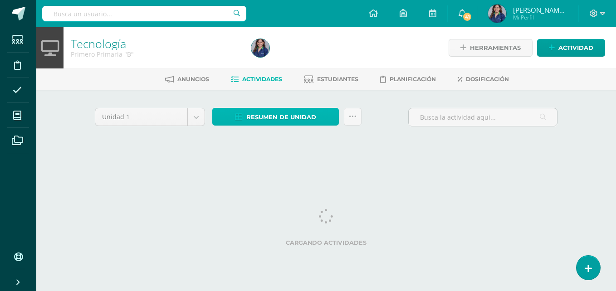
click at [275, 112] on span "Resumen de unidad" at bounding box center [281, 117] width 70 height 17
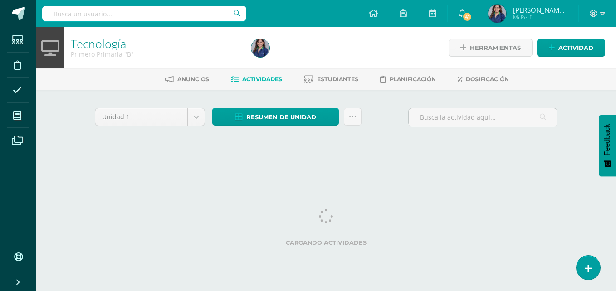
click at [291, 76] on ul "Anuncios Actividades Estudiantes Planificación Dosificación" at bounding box center [337, 79] width 580 height 15
click at [289, 115] on span "Resumen de unidad" at bounding box center [281, 117] width 70 height 17
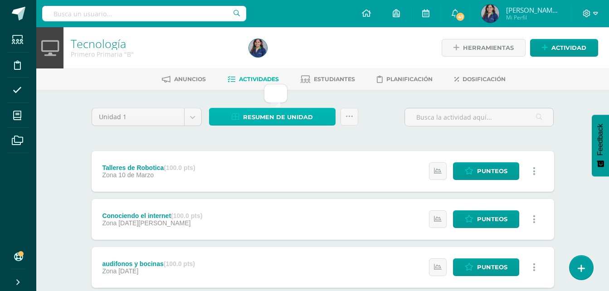
click at [289, 115] on span "Resumen de unidad" at bounding box center [278, 117] width 70 height 17
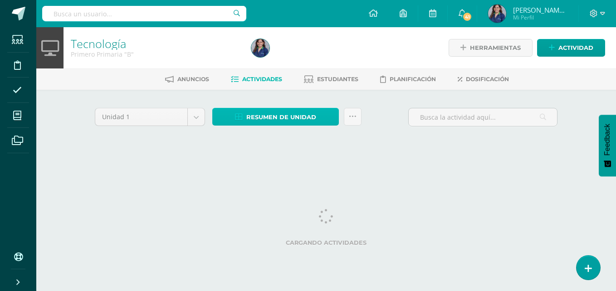
click at [276, 121] on span "Resumen de unidad" at bounding box center [281, 117] width 70 height 17
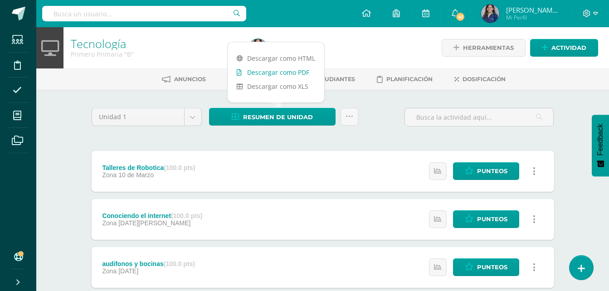
click at [295, 73] on link "Descargar como PDF" at bounding box center [276, 72] width 97 height 14
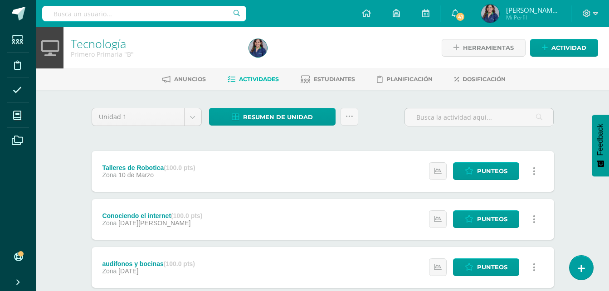
click at [538, 6] on span "[PERSON_NAME][MEDICAL_DATA]" at bounding box center [533, 9] width 54 height 9
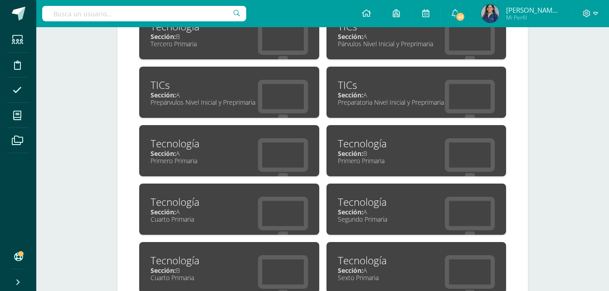
scroll to position [506, 0]
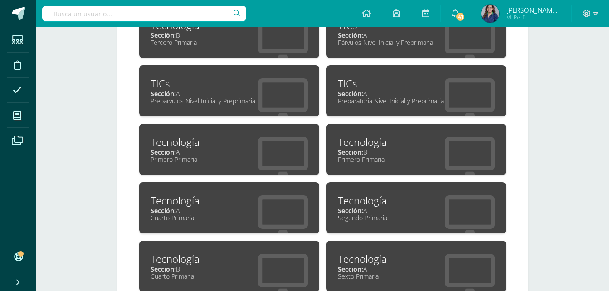
click at [230, 224] on div "Tecnología Sección: A Cuarto Primaria" at bounding box center [229, 207] width 180 height 51
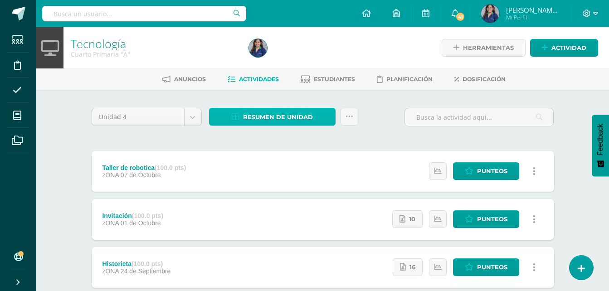
click at [251, 119] on span "Resumen de unidad" at bounding box center [278, 117] width 70 height 17
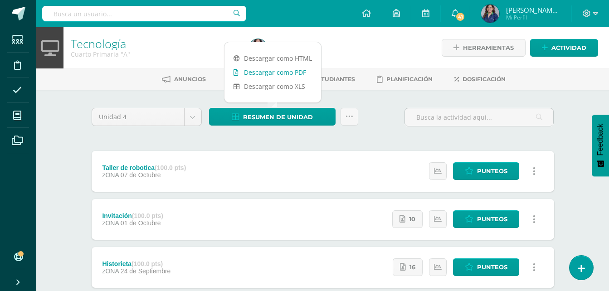
click at [274, 71] on link "Descargar como PDF" at bounding box center [273, 72] width 97 height 14
click at [197, 114] on body "Estudiantes Disciplina Asistencia Mis cursos Archivos Soporte Ayuda Reportar un…" at bounding box center [304, 198] width 609 height 396
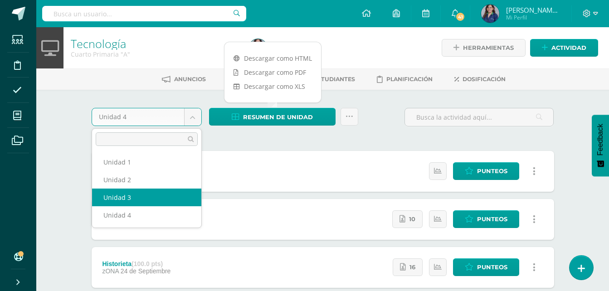
select select "Unidad 3"
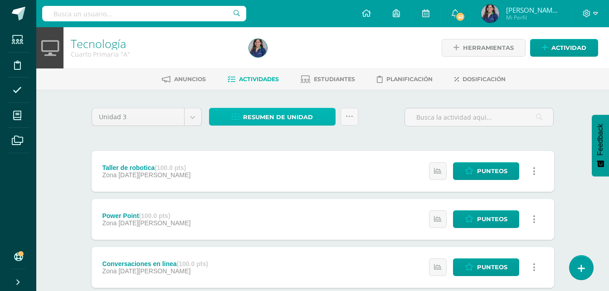
click at [247, 114] on span "Resumen de unidad" at bounding box center [278, 117] width 70 height 17
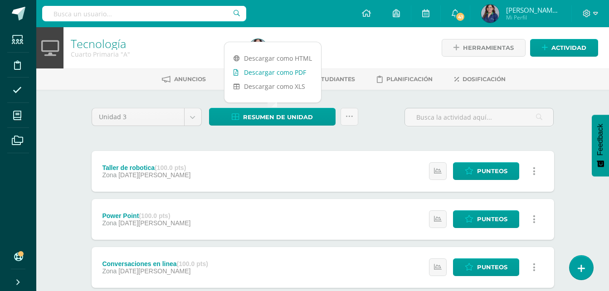
click at [268, 74] on link "Descargar como PDF" at bounding box center [273, 72] width 97 height 14
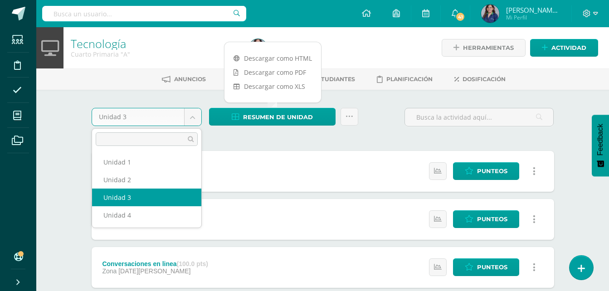
click at [192, 122] on body "Estudiantes Disciplina Asistencia Mis cursos Archivos Soporte Ayuda Reportar un…" at bounding box center [304, 198] width 609 height 396
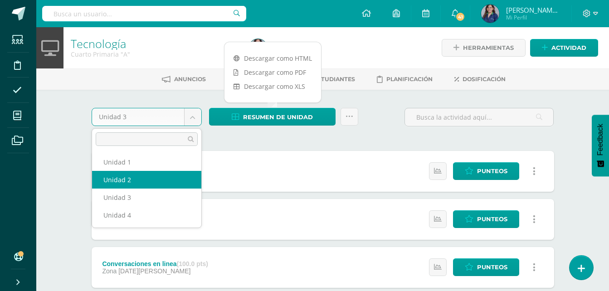
select select "Unidad 2"
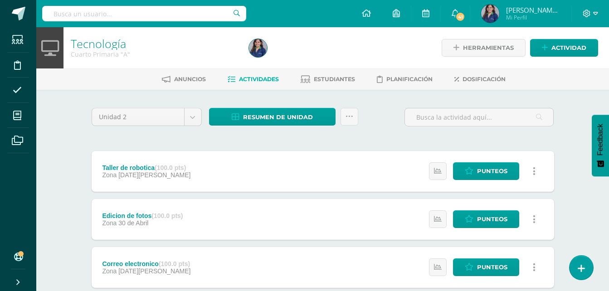
click at [245, 103] on div "Unidad 2 Unidad 1 Unidad 2 Unidad 3 Unidad 4 Resumen de unidad Descargar como H…" at bounding box center [322, 267] width 499 height 355
click at [249, 112] on span "Resumen de unidad" at bounding box center [278, 117] width 70 height 17
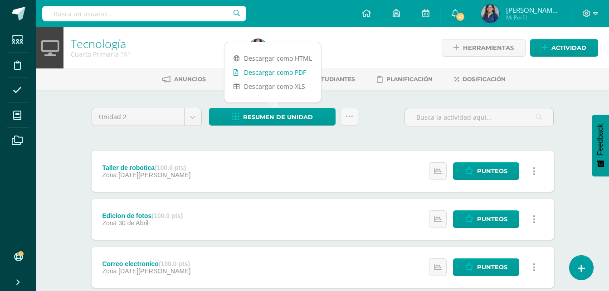
click at [246, 72] on link "Descargar como PDF" at bounding box center [273, 72] width 97 height 14
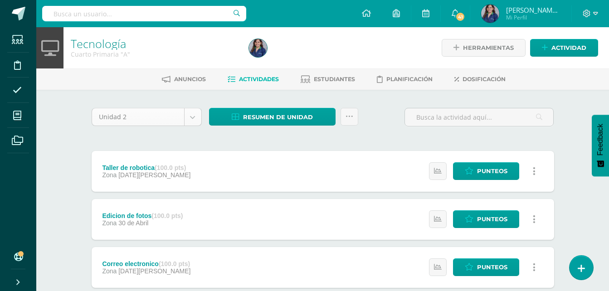
click at [190, 124] on div "Unidad 2 Unidad 1 Unidad 2 Unidad 3 Unidad 4" at bounding box center [146, 121] width 117 height 26
click at [190, 124] on body "Estudiantes Disciplina Asistencia Mis cursos Archivos Soporte Ayuda Reportar un…" at bounding box center [304, 222] width 609 height 444
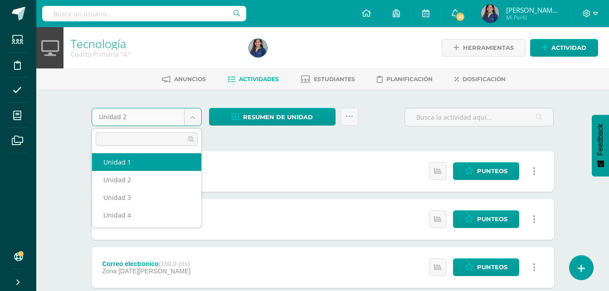
select select "Unidad 1"
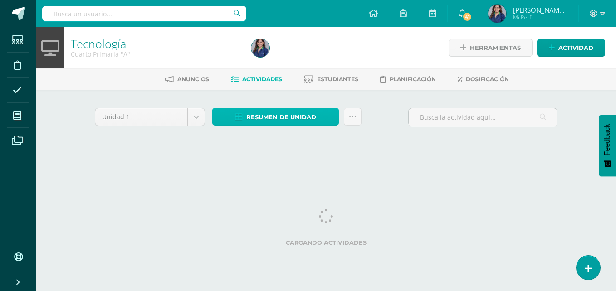
click at [235, 114] on link "Resumen de unidad" at bounding box center [275, 117] width 127 height 18
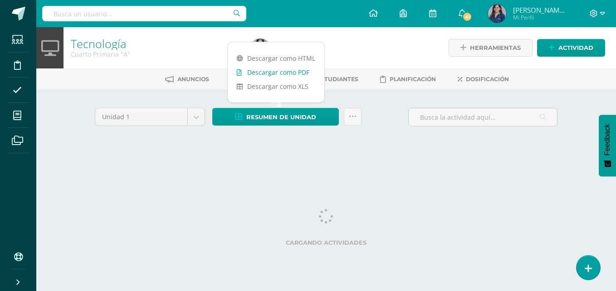
click at [272, 68] on link "Descargar como PDF" at bounding box center [276, 72] width 97 height 14
